Goal: Entertainment & Leisure: Consume media (video, audio)

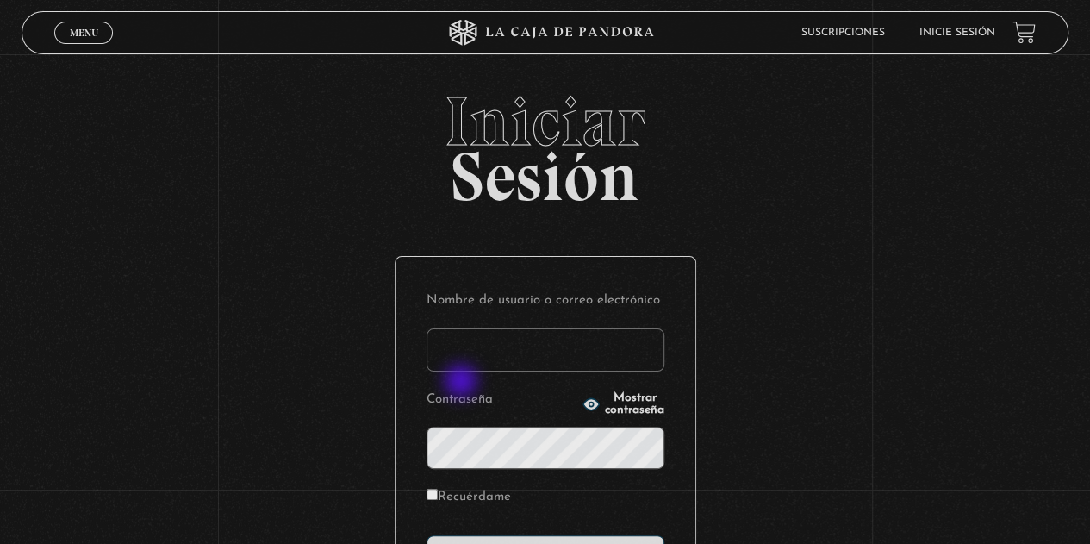
click at [486, 348] on input "Nombre de usuario o correo electrónico" at bounding box center [546, 349] width 238 height 43
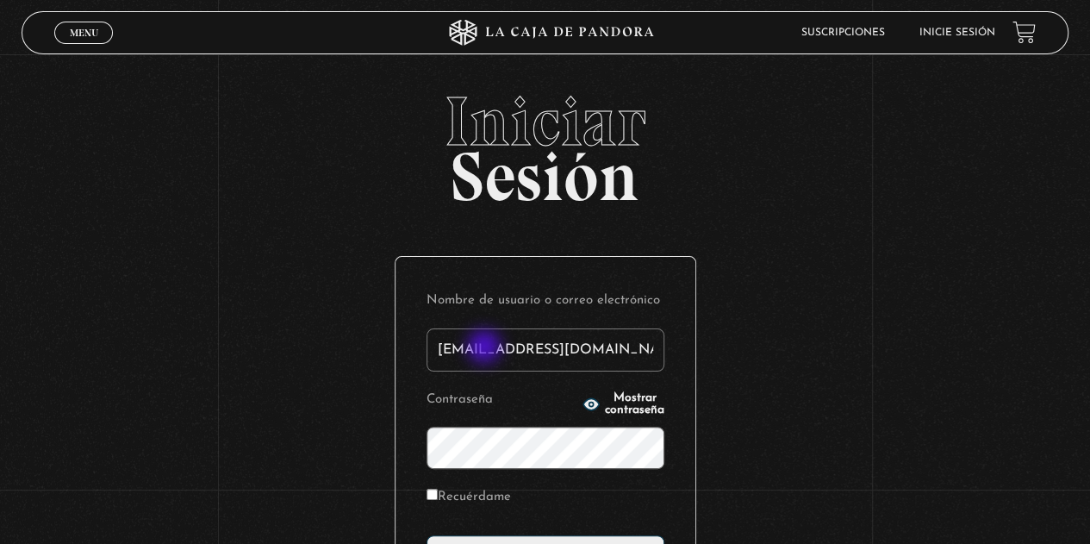
type input "alexandracn1207@gmail.com"
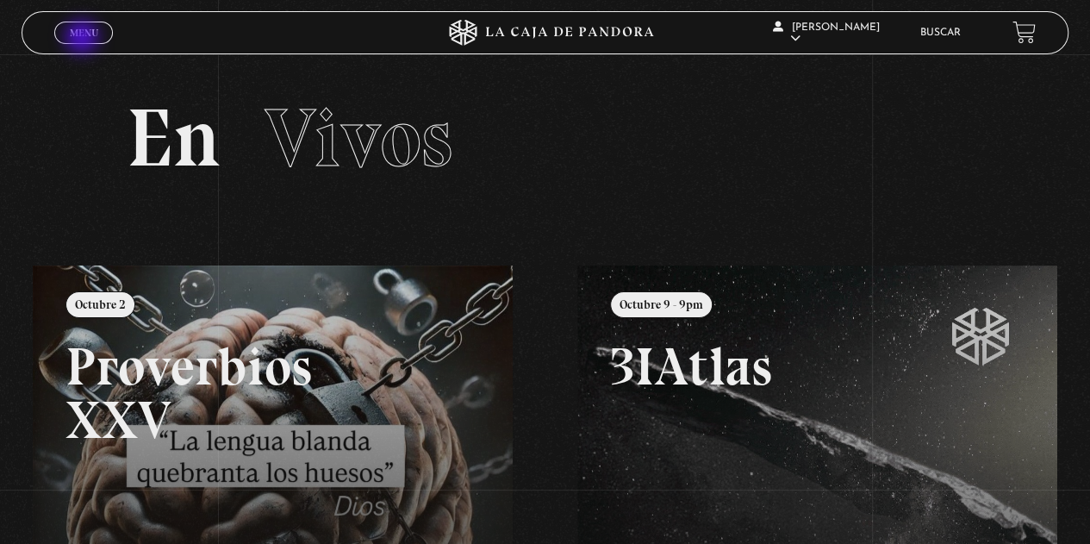
click at [84, 39] on link "Menu Cerrar" at bounding box center [83, 33] width 59 height 22
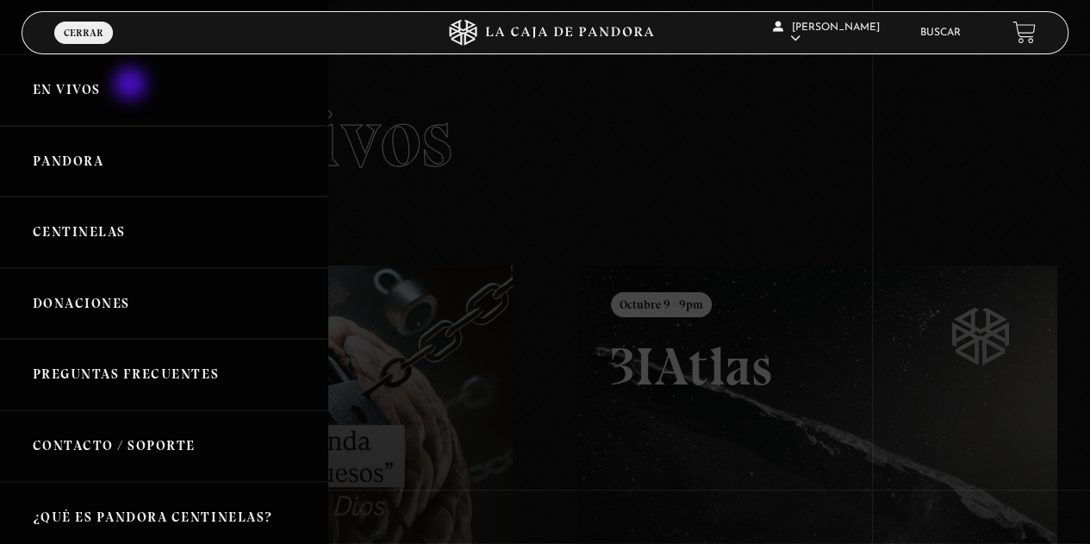
click at [132, 84] on link "En vivos" at bounding box center [163, 90] width 327 height 72
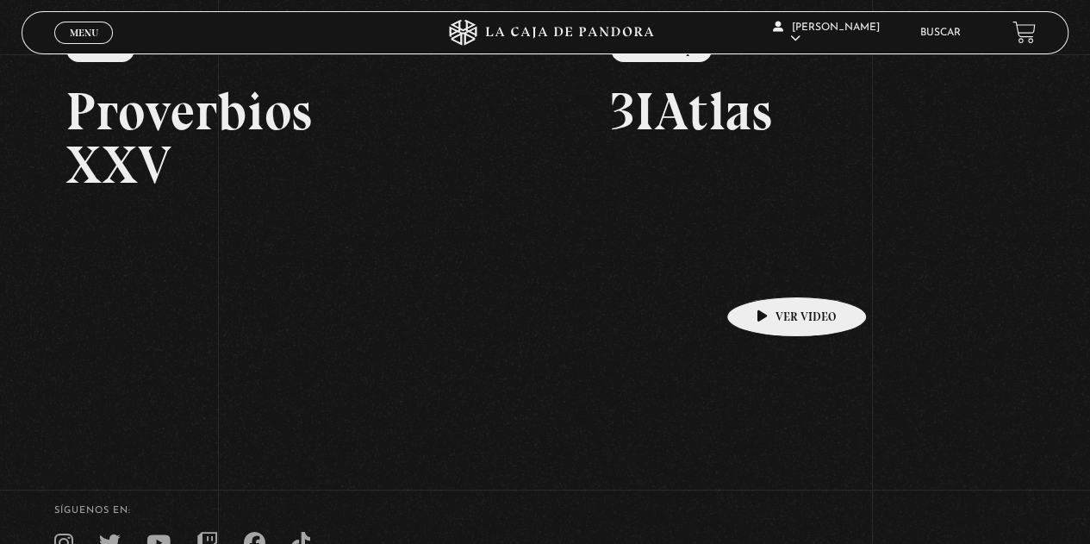
scroll to position [259, 0]
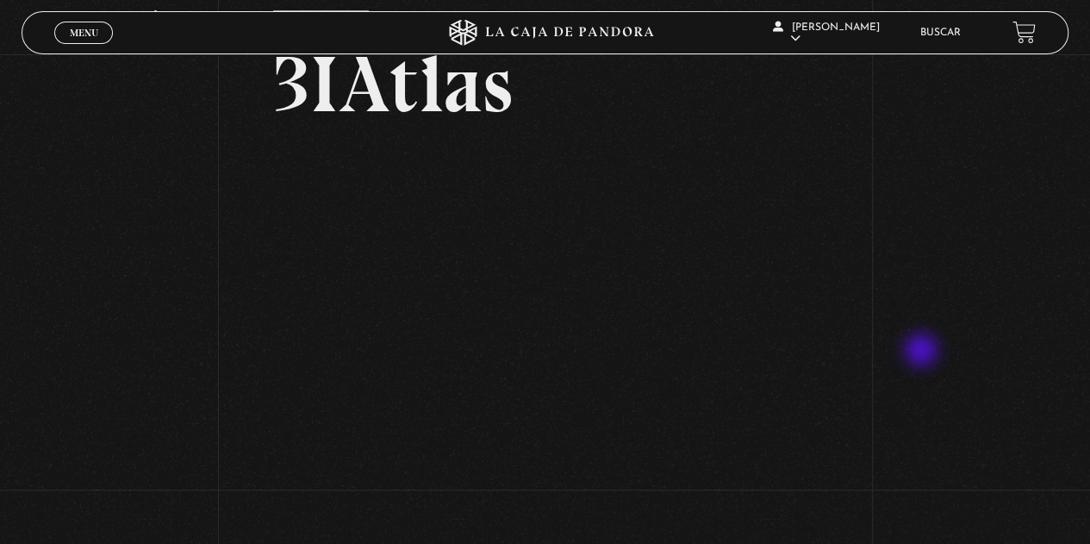
scroll to position [172, 0]
